Goal: Transaction & Acquisition: Register for event/course

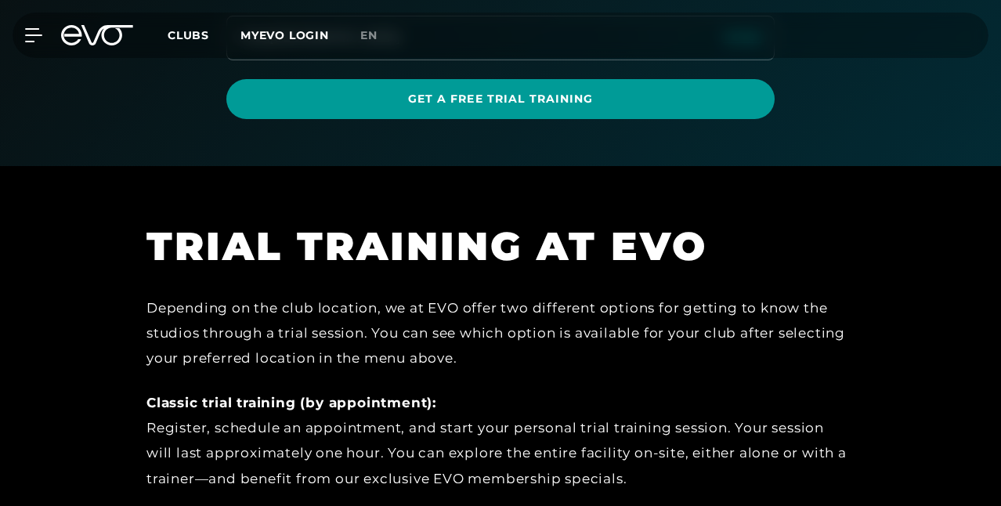
scroll to position [331, 0]
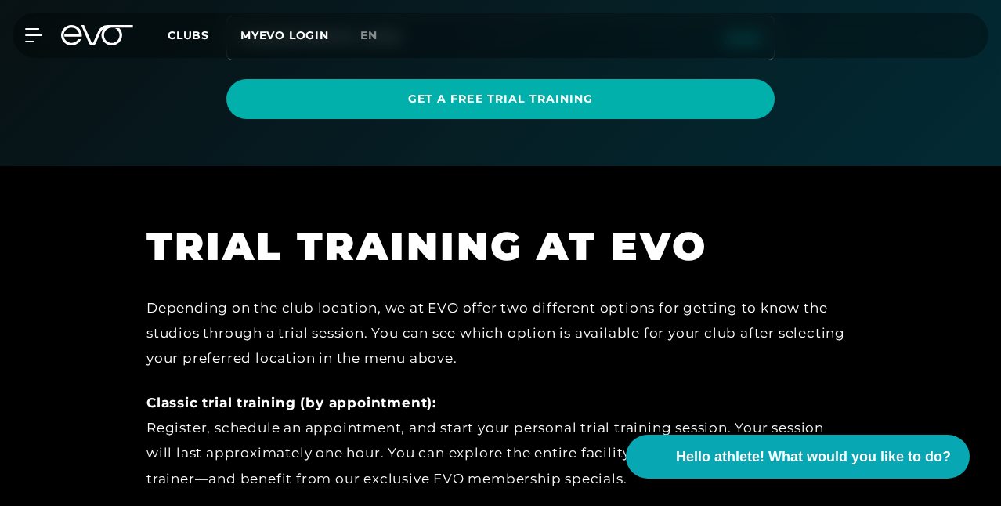
click at [741, 41] on font "change" at bounding box center [742, 35] width 38 height 11
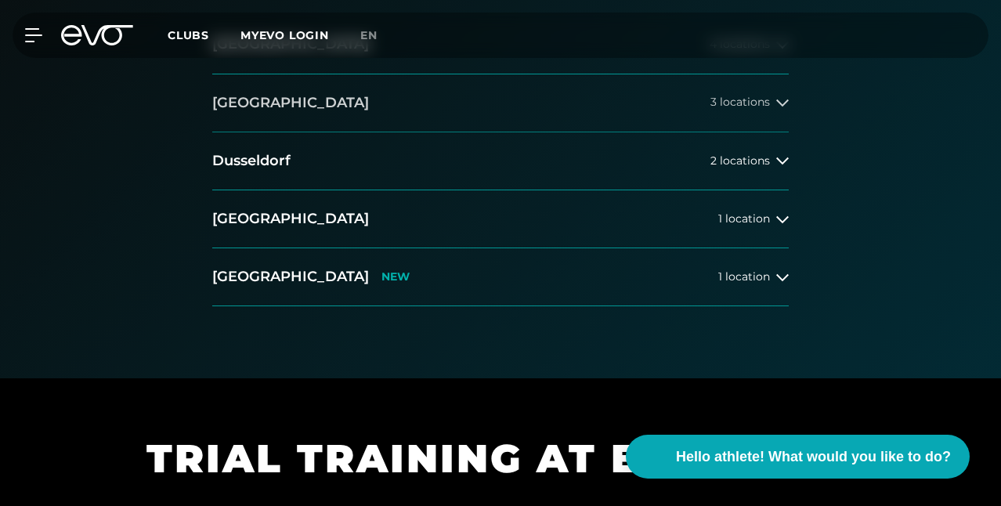
click at [527, 132] on button "[GEOGRAPHIC_DATA] 3 locations" at bounding box center [500, 103] width 576 height 58
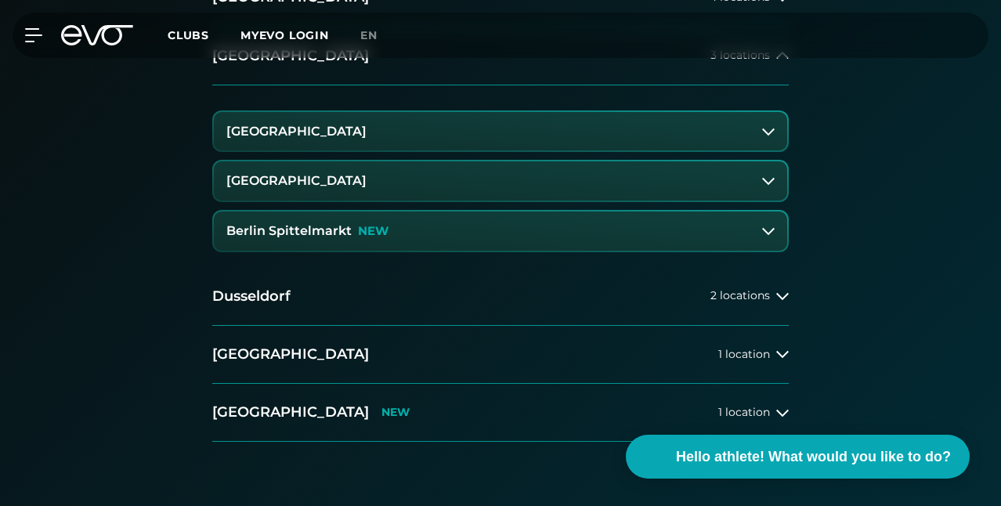
scroll to position [377, 0]
click at [348, 139] on font "[GEOGRAPHIC_DATA]" at bounding box center [296, 131] width 140 height 15
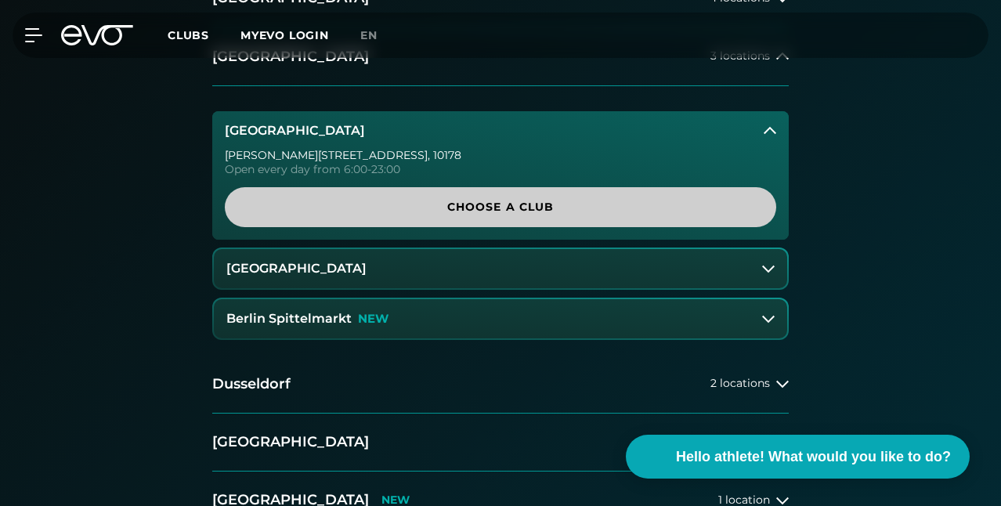
click at [467, 214] on font "Choose a club" at bounding box center [500, 207] width 107 height 14
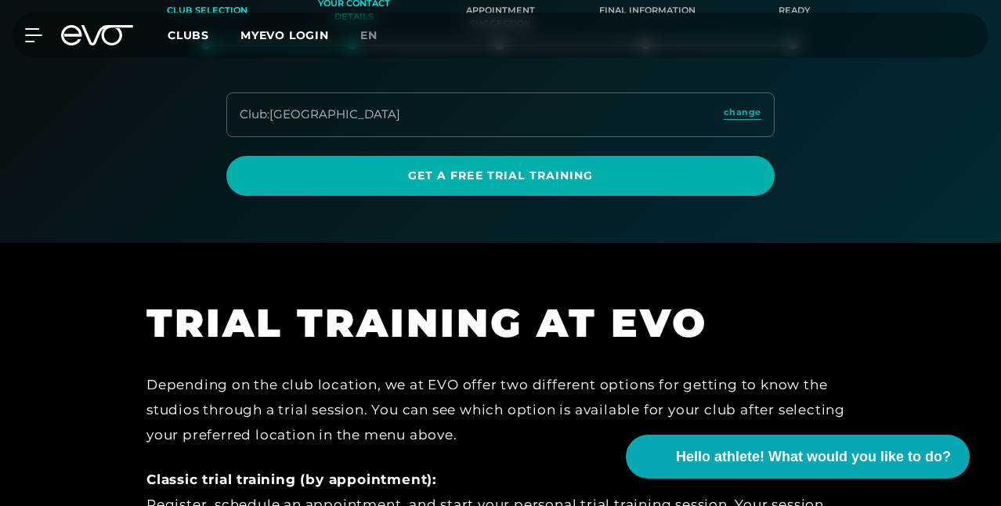
scroll to position [251, 0]
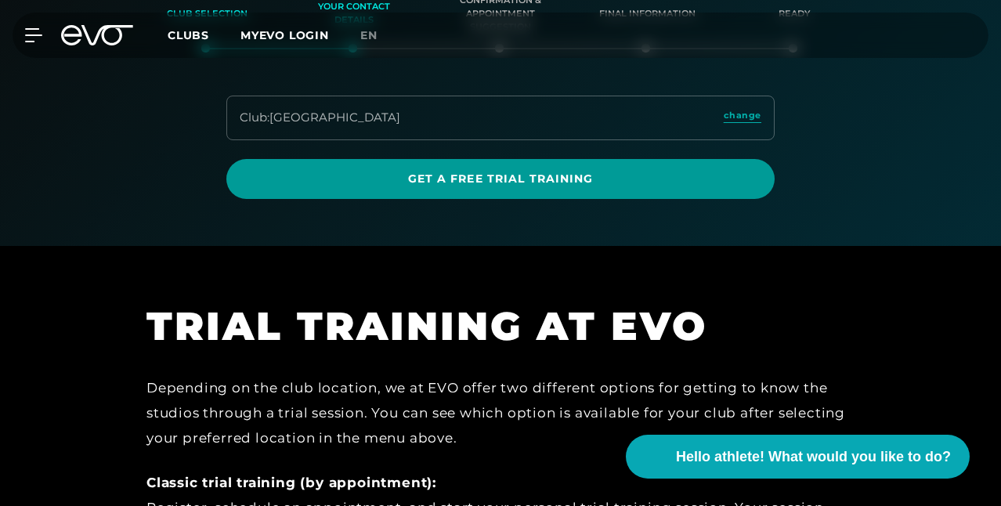
click at [533, 186] on font "Get a free trial training" at bounding box center [501, 178] width 186 height 14
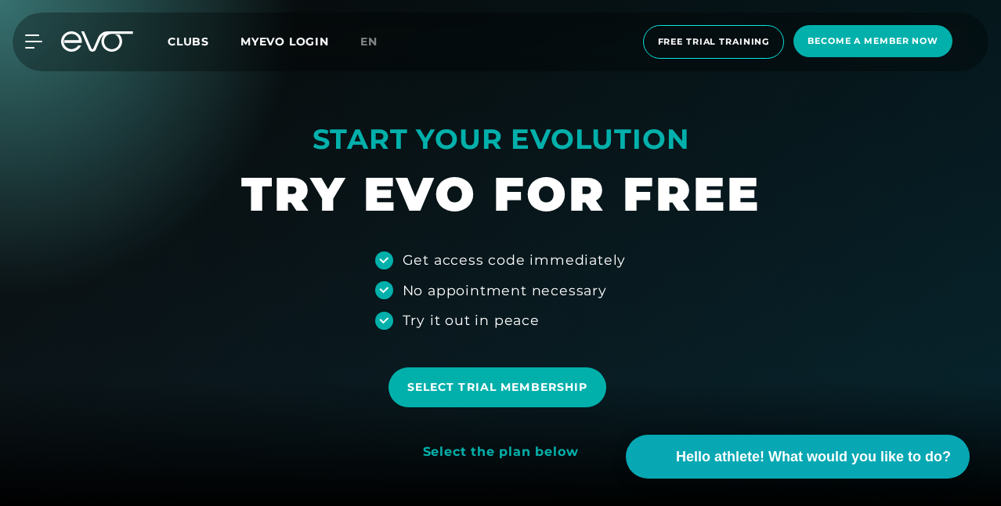
scroll to position [92, 0]
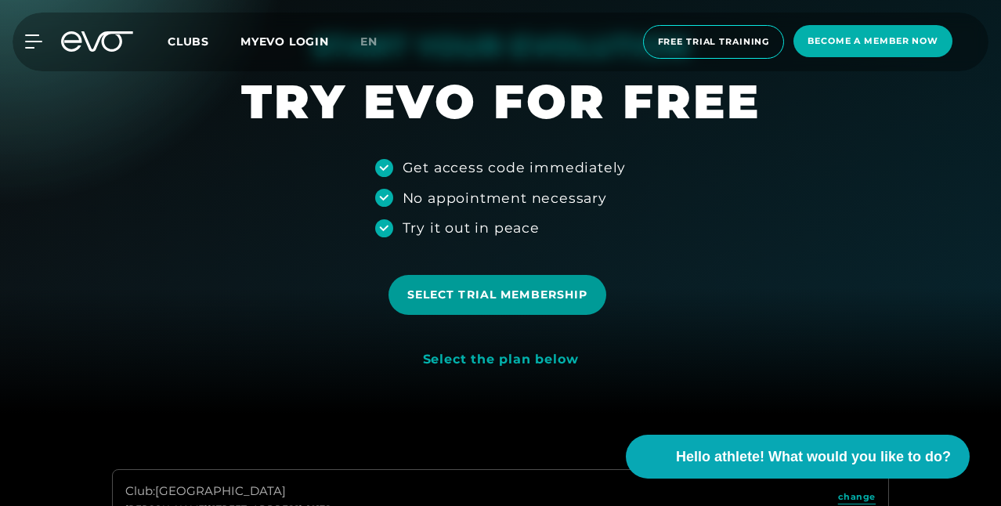
click at [537, 295] on font "Select trial membership" at bounding box center [497, 294] width 181 height 14
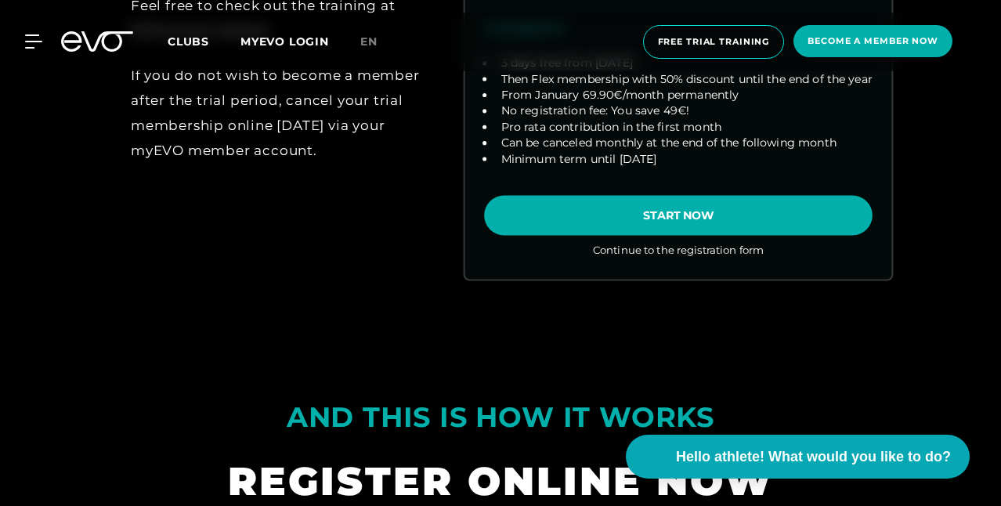
scroll to position [920, 0]
